Goal: Task Accomplishment & Management: Complete application form

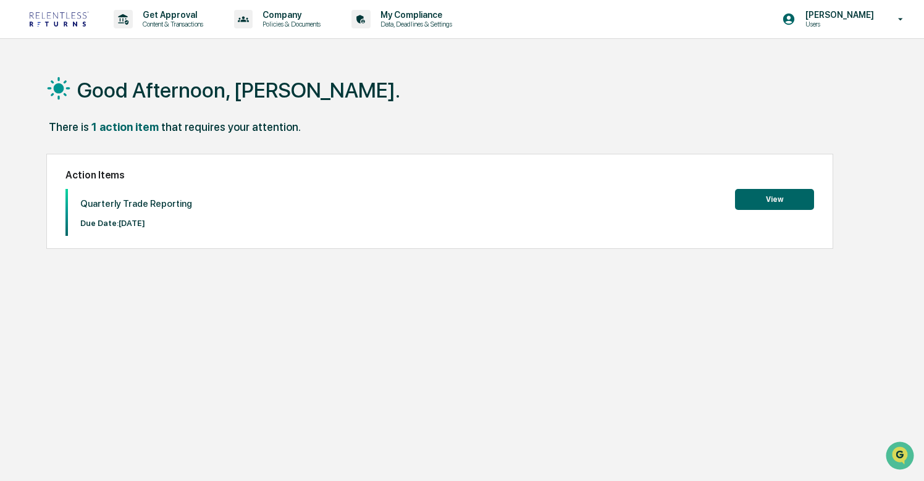
click at [738, 196] on button "View" at bounding box center [774, 199] width 79 height 21
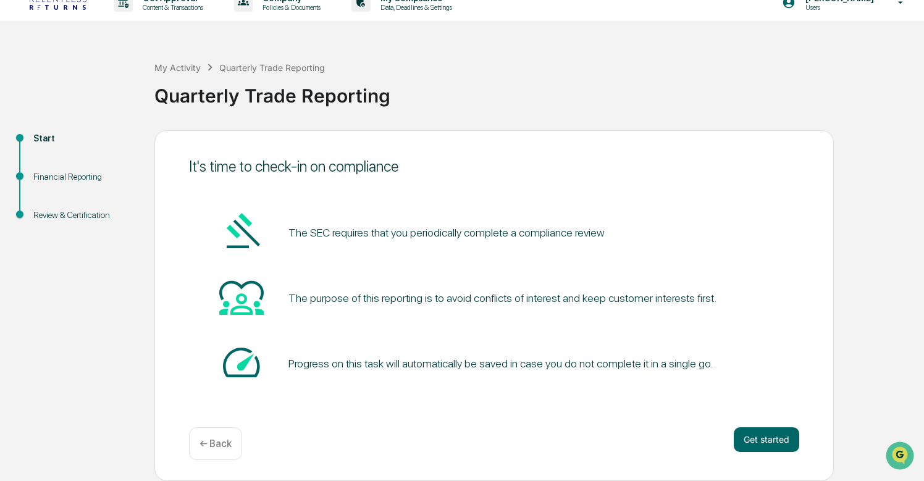
scroll to position [17, 0]
click at [776, 437] on button "Get started" at bounding box center [766, 439] width 65 height 25
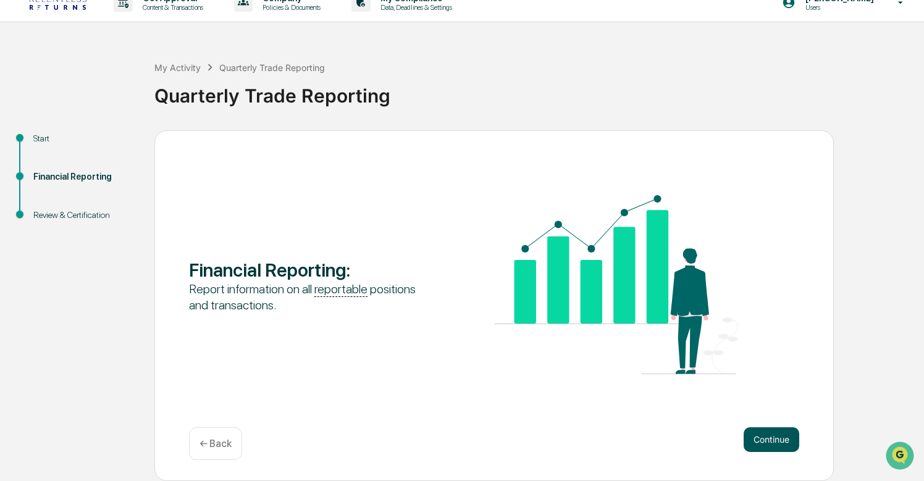
click at [767, 437] on button "Continue" at bounding box center [772, 439] width 56 height 25
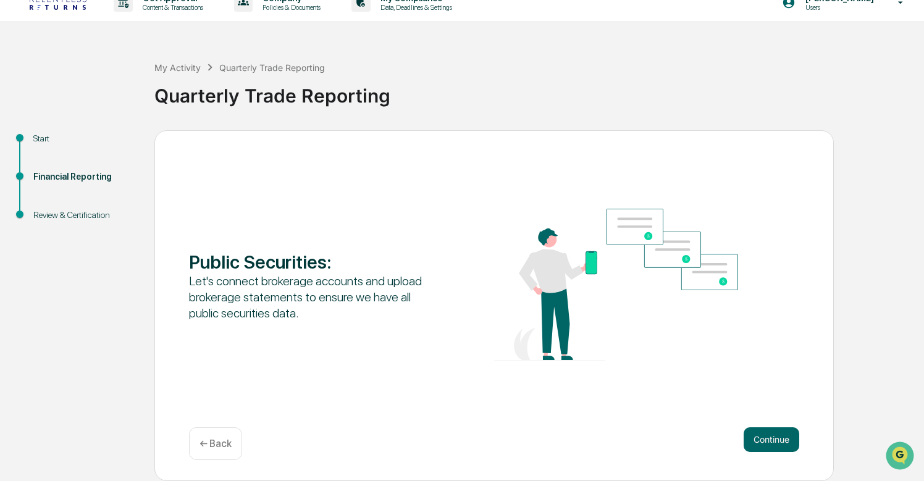
scroll to position [0, 0]
click at [767, 437] on button "Continue" at bounding box center [772, 439] width 56 height 25
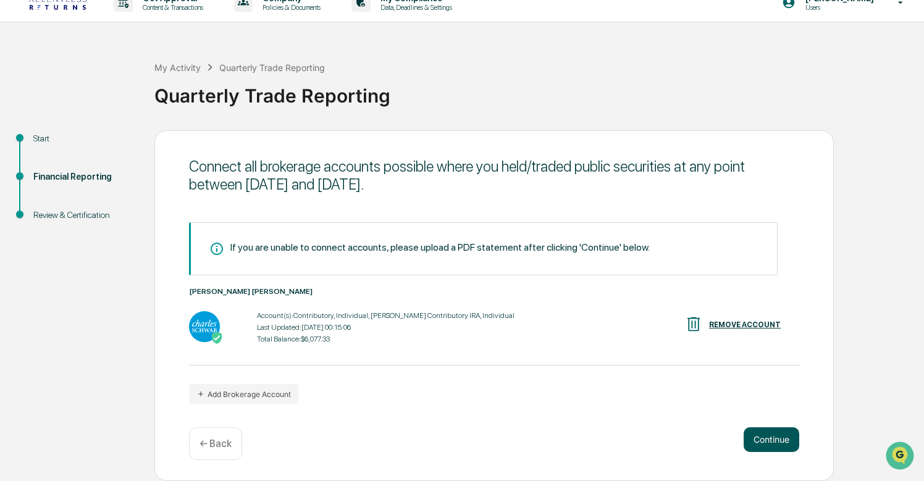
click at [767, 438] on button "Continue" at bounding box center [772, 439] width 56 height 25
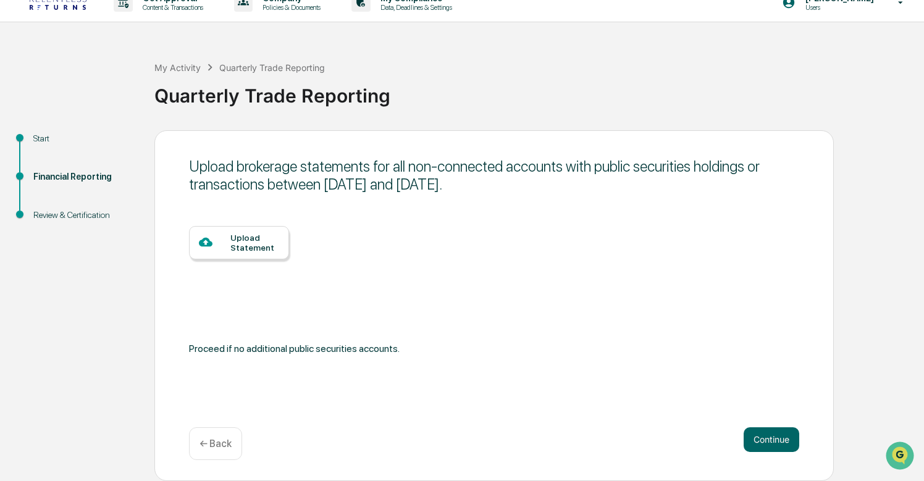
scroll to position [17, 0]
click at [98, 180] on div "Financial Reporting" at bounding box center [83, 176] width 101 height 13
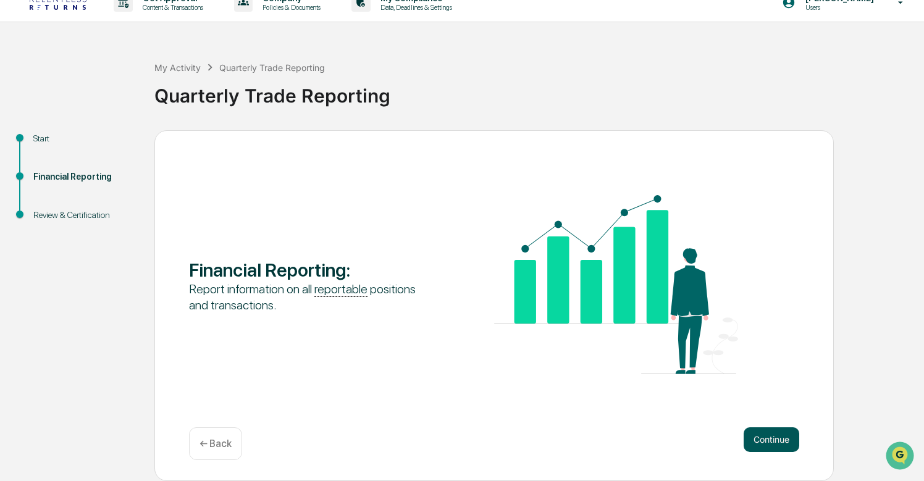
click at [747, 434] on button "Continue" at bounding box center [772, 439] width 56 height 25
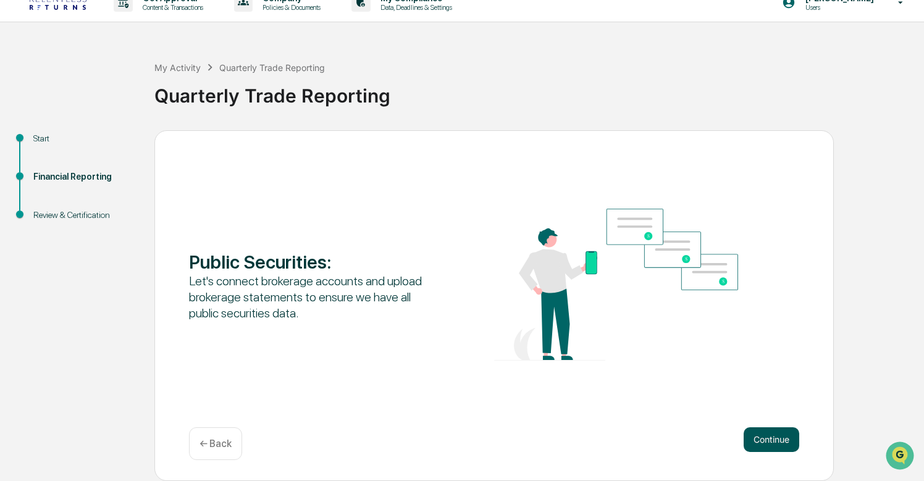
click at [748, 434] on button "Continue" at bounding box center [772, 439] width 56 height 25
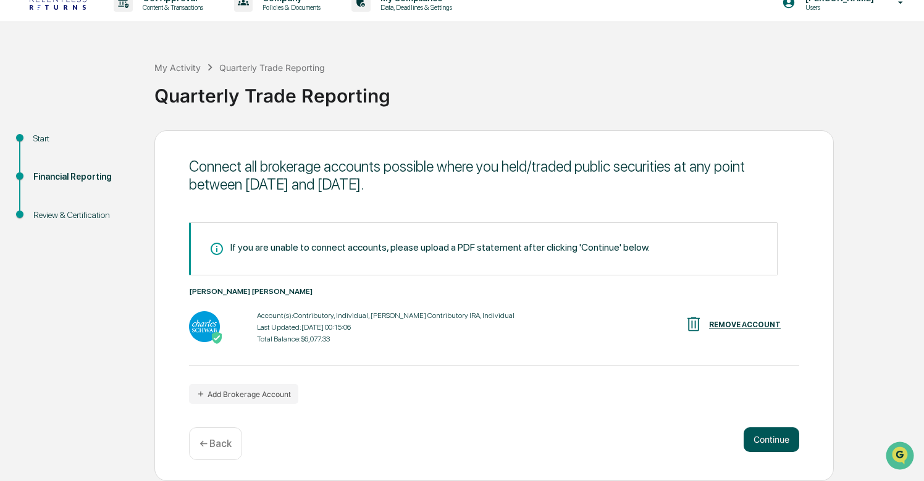
click at [766, 432] on button "Continue" at bounding box center [772, 439] width 56 height 25
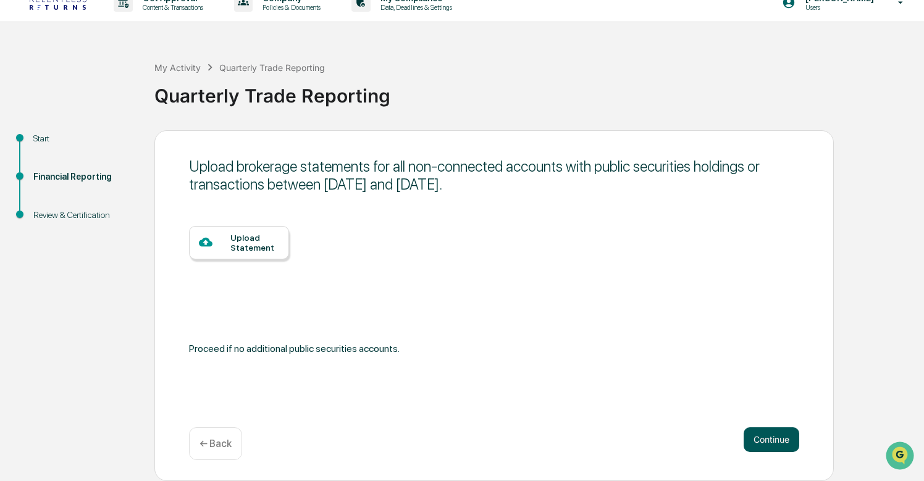
click at [765, 436] on button "Continue" at bounding box center [772, 439] width 56 height 25
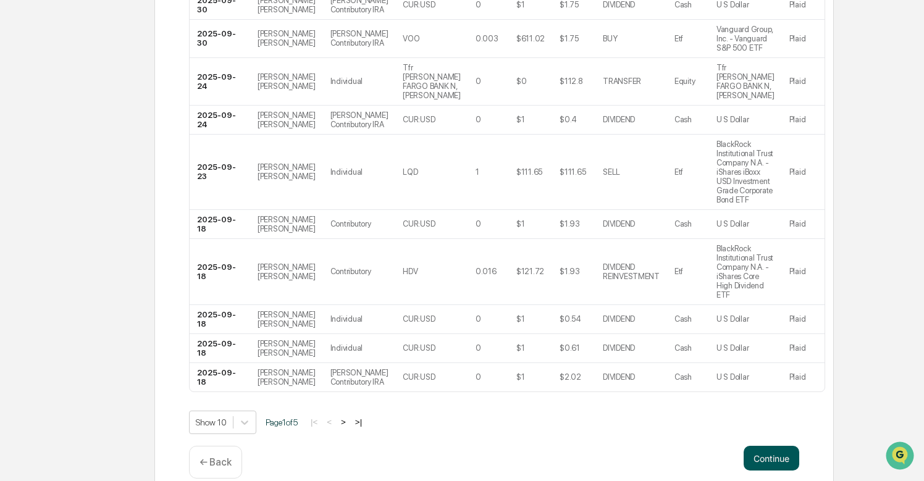
click at [792, 446] on button "Continue" at bounding box center [772, 458] width 56 height 25
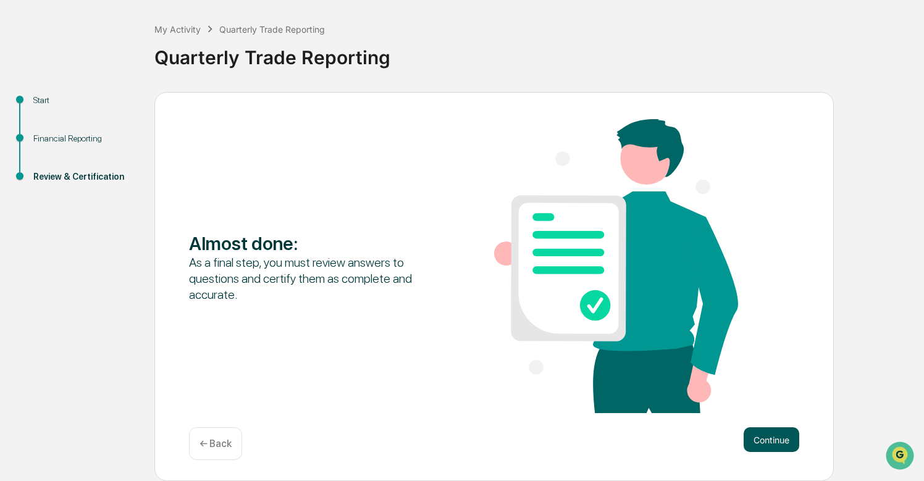
scroll to position [56, 0]
click at [769, 437] on button "Continue" at bounding box center [772, 439] width 56 height 25
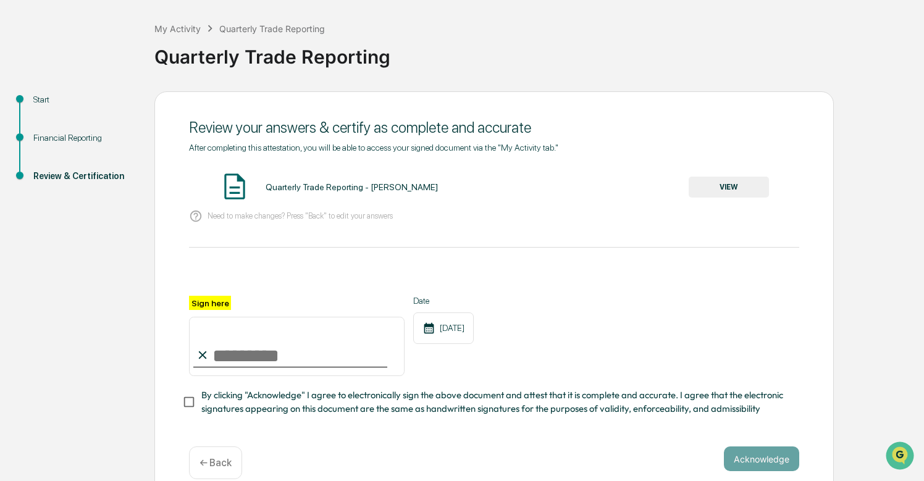
click at [317, 344] on input "Sign here" at bounding box center [297, 346] width 216 height 59
type input "**********"
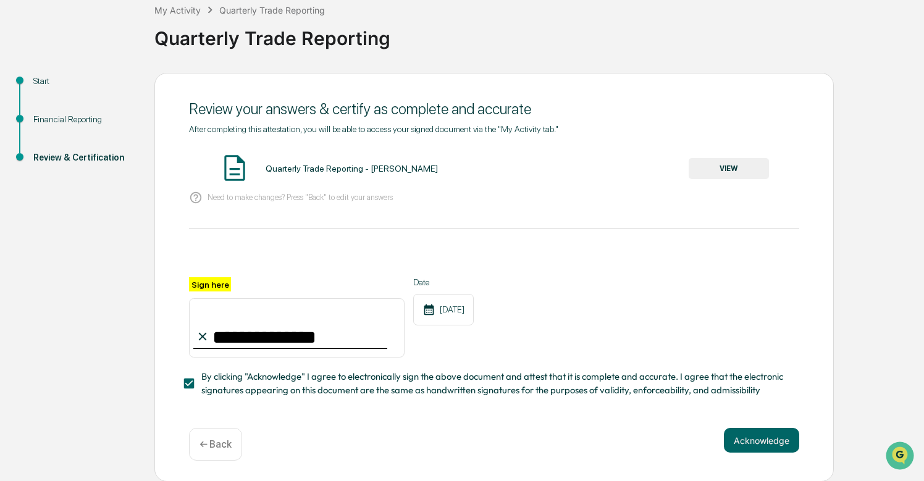
scroll to position [74, 0]
click at [759, 442] on button "Acknowledge" at bounding box center [761, 441] width 75 height 25
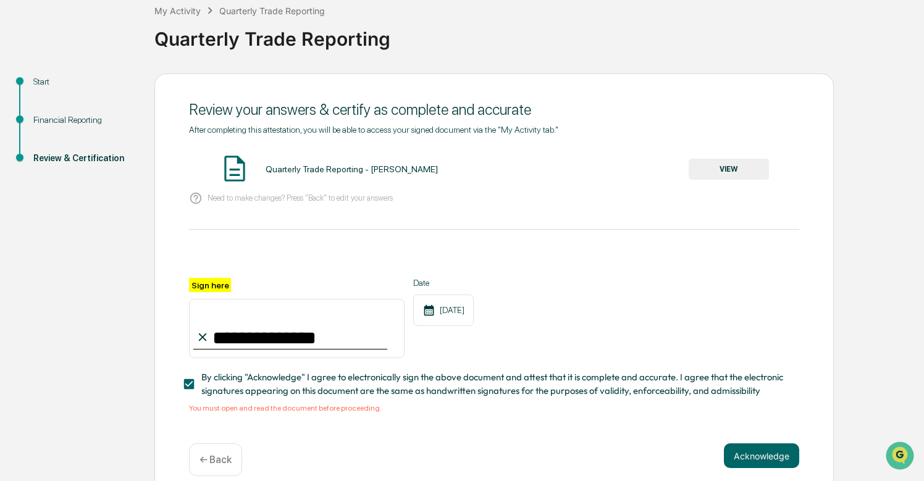
click at [751, 163] on button "VIEW" at bounding box center [729, 169] width 80 height 21
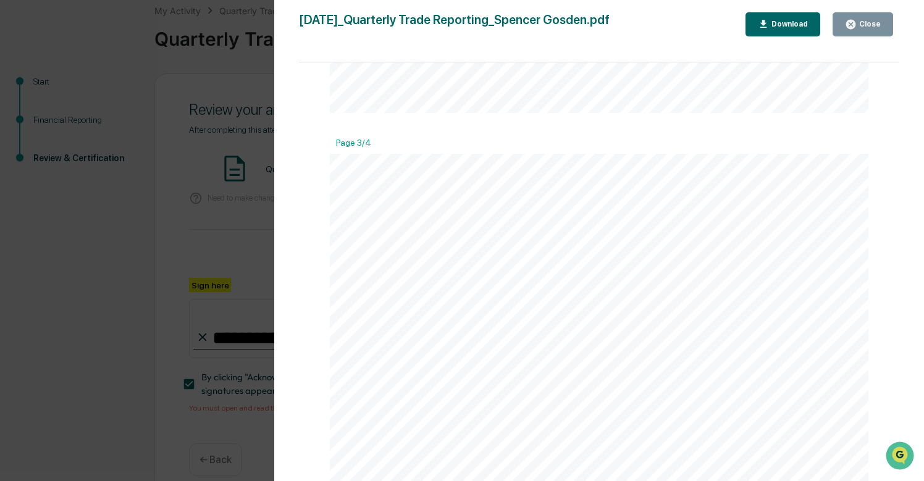
scroll to position [1557, 0]
click at [179, 169] on div "Version History [DATE] 06:19 PM [PERSON_NAME] [DATE]_Quarterly Trade Reporting_…" at bounding box center [462, 240] width 924 height 481
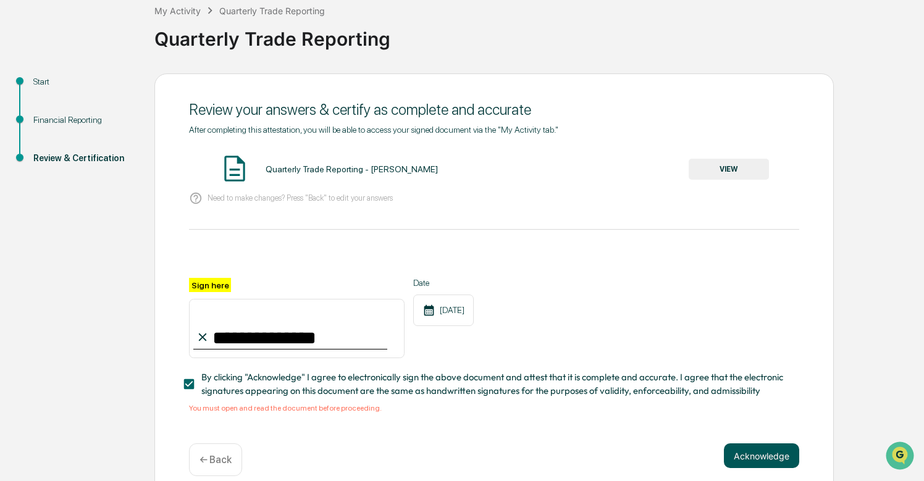
click at [759, 450] on button "Acknowledge" at bounding box center [761, 456] width 75 height 25
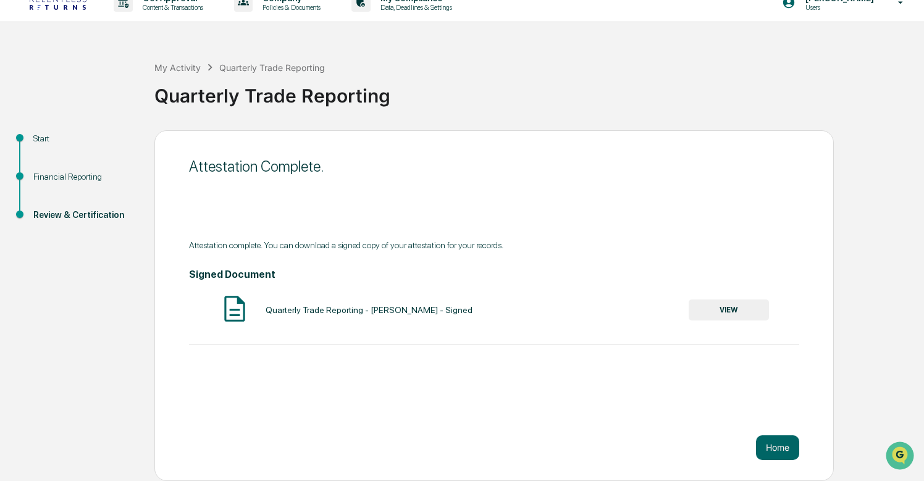
scroll to position [17, 0]
click at [770, 441] on button "Home" at bounding box center [777, 448] width 43 height 25
